Goal: Navigation & Orientation: Find specific page/section

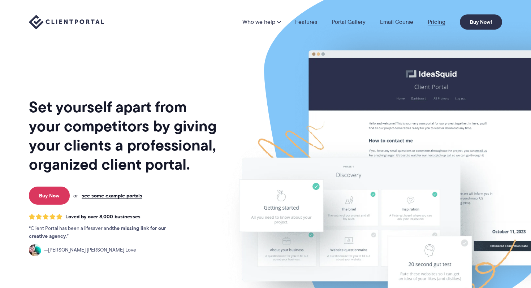
click at [439, 20] on link "Pricing" at bounding box center [437, 22] width 18 height 6
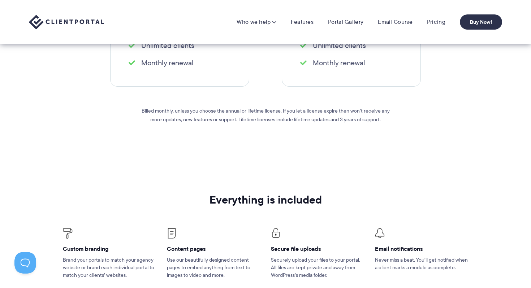
scroll to position [67, 0]
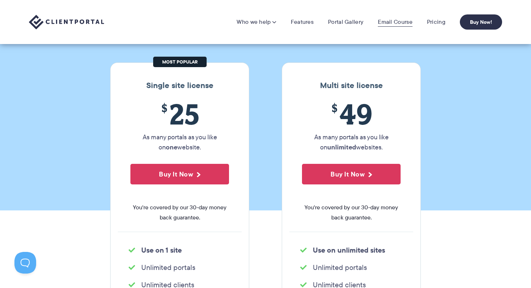
click at [394, 21] on link "Email Course" at bounding box center [395, 21] width 35 height 7
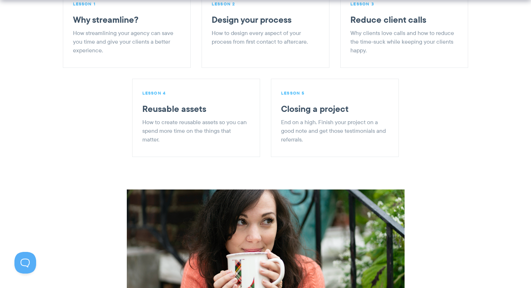
scroll to position [966, 0]
